Goal: Check status: Check status

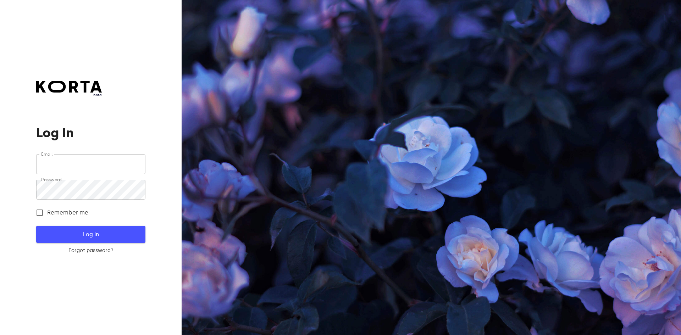
type input "[EMAIL_ADDRESS][DOMAIN_NAME]"
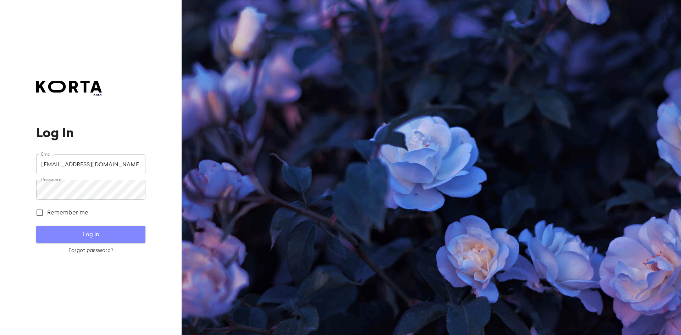
click at [95, 230] on span "Log In" at bounding box center [91, 234] width 86 height 9
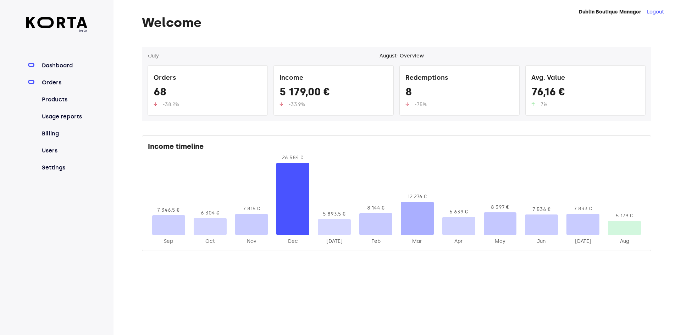
click at [67, 87] on link "Orders" at bounding box center [63, 82] width 47 height 9
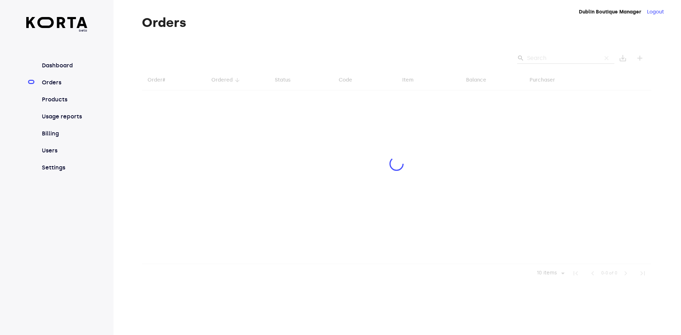
click at [537, 61] on div at bounding box center [396, 165] width 509 height 236
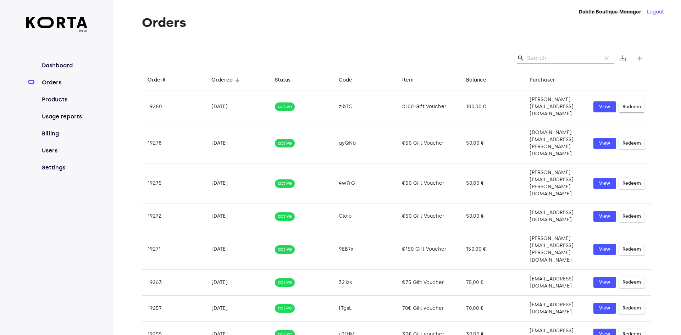
click at [537, 58] on input "Search" at bounding box center [561, 57] width 69 height 11
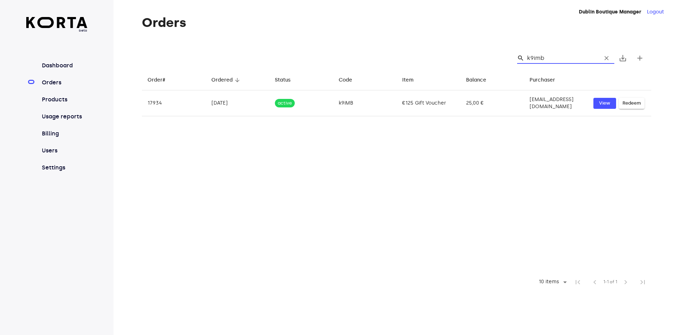
drag, startPoint x: 546, startPoint y: 58, endPoint x: 526, endPoint y: 58, distance: 20.2
click at [526, 58] on div "search k9imb clear" at bounding box center [565, 57] width 97 height 11
type input "k9imb"
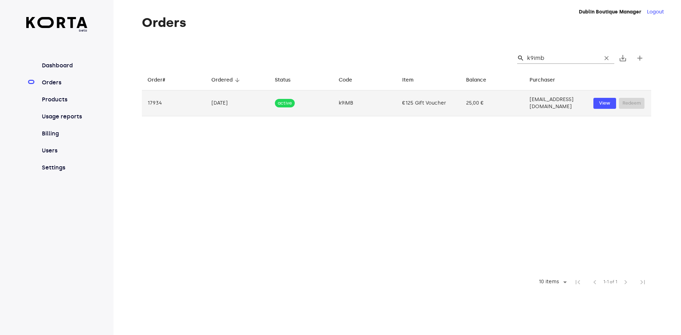
click at [349, 101] on td "k9iMB" at bounding box center [365, 103] width 64 height 26
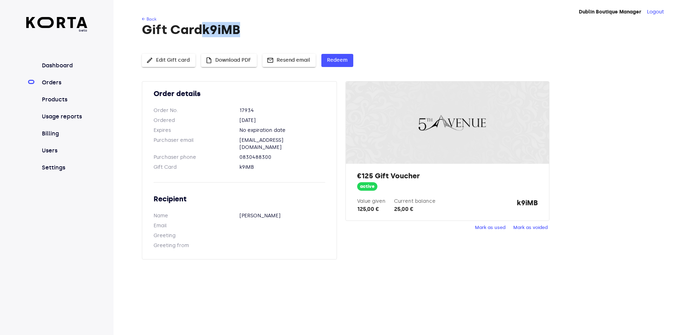
drag, startPoint x: 249, startPoint y: 30, endPoint x: 207, endPoint y: 33, distance: 42.3
click at [207, 33] on h1 "Gift Card k9iMB" at bounding box center [396, 30] width 509 height 14
copy h1 "k9iMB"
